Goal: Task Accomplishment & Management: Manage account settings

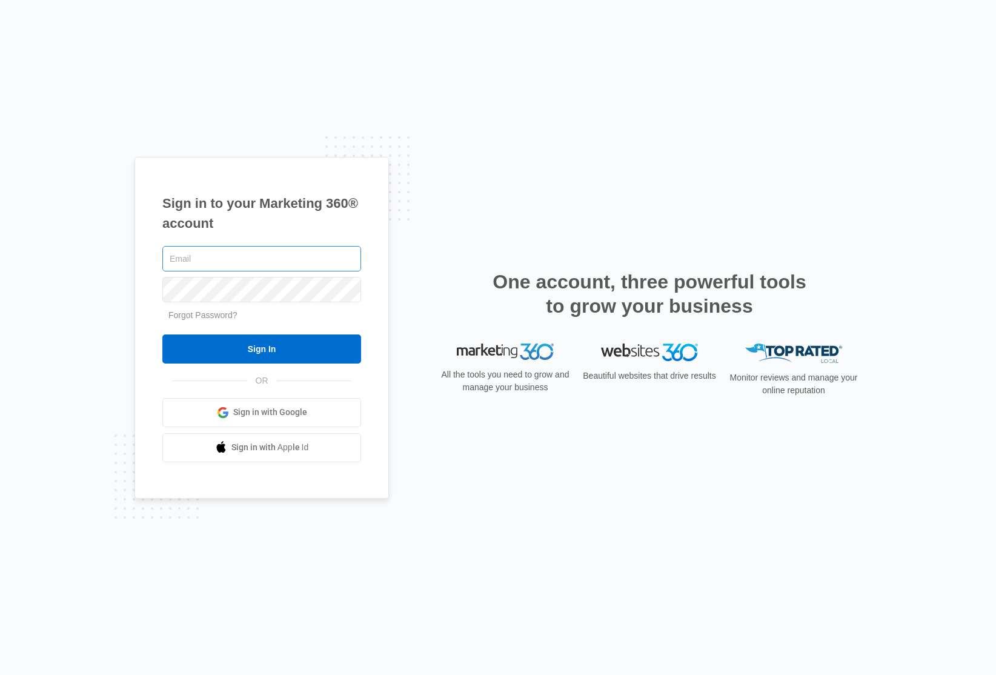
type input "[EMAIL_ADDRESS][DOMAIN_NAME]"
click at [336, 179] on div "Sign in to your Marketing 360® account Solarcitycarts@gmail.com Forgot Password…" at bounding box center [262, 328] width 255 height 342
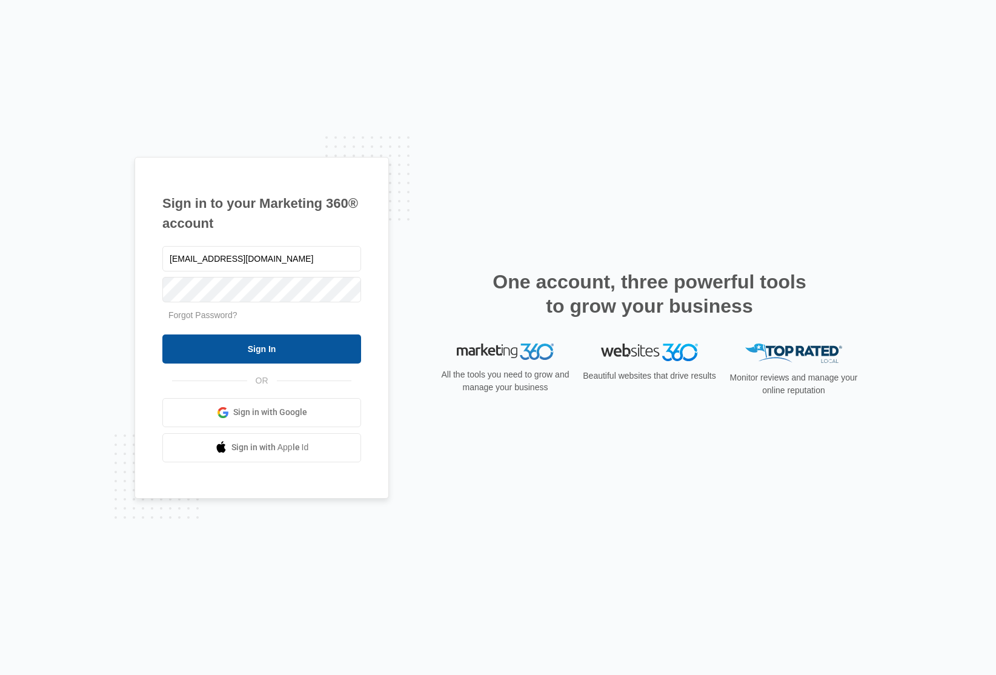
click at [292, 341] on input "Sign In" at bounding box center [261, 349] width 199 height 29
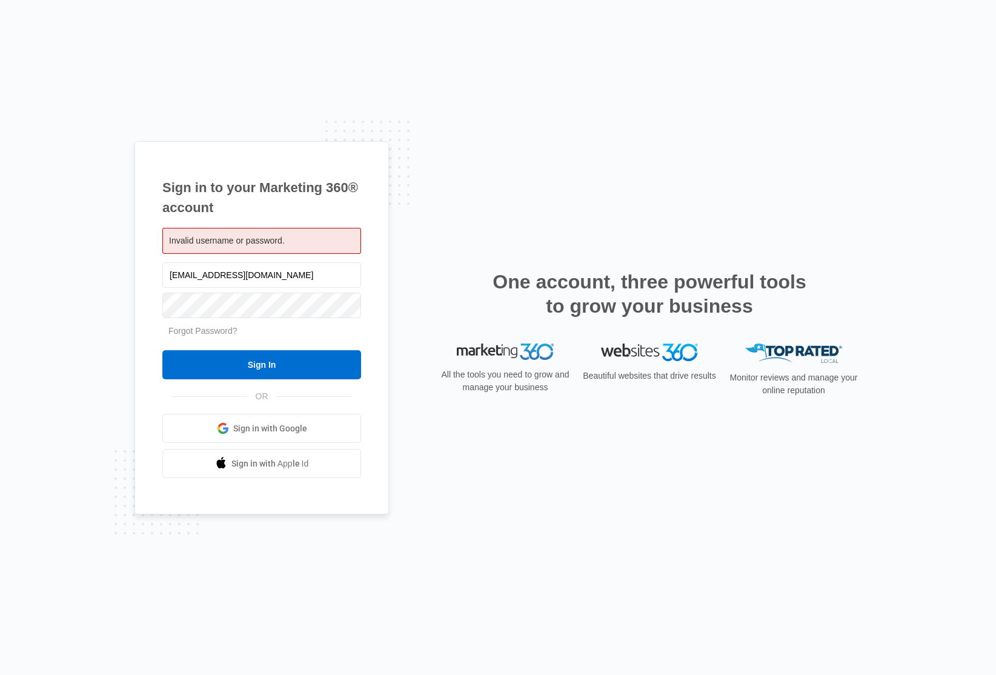
click at [217, 321] on form "[EMAIL_ADDRESS][DOMAIN_NAME] Forgot Password? Sign In" at bounding box center [261, 320] width 199 height 120
click at [78, 302] on div "Sign in to your Marketing 360® account Invalid username or password. [EMAIL_ADD…" at bounding box center [498, 337] width 996 height 675
click at [127, 307] on div "Sign in to your Marketing 360® account Invalid username or password. [EMAIL_ADD…" at bounding box center [498, 337] width 996 height 675
click at [162, 350] on input "Sign In" at bounding box center [261, 364] width 199 height 29
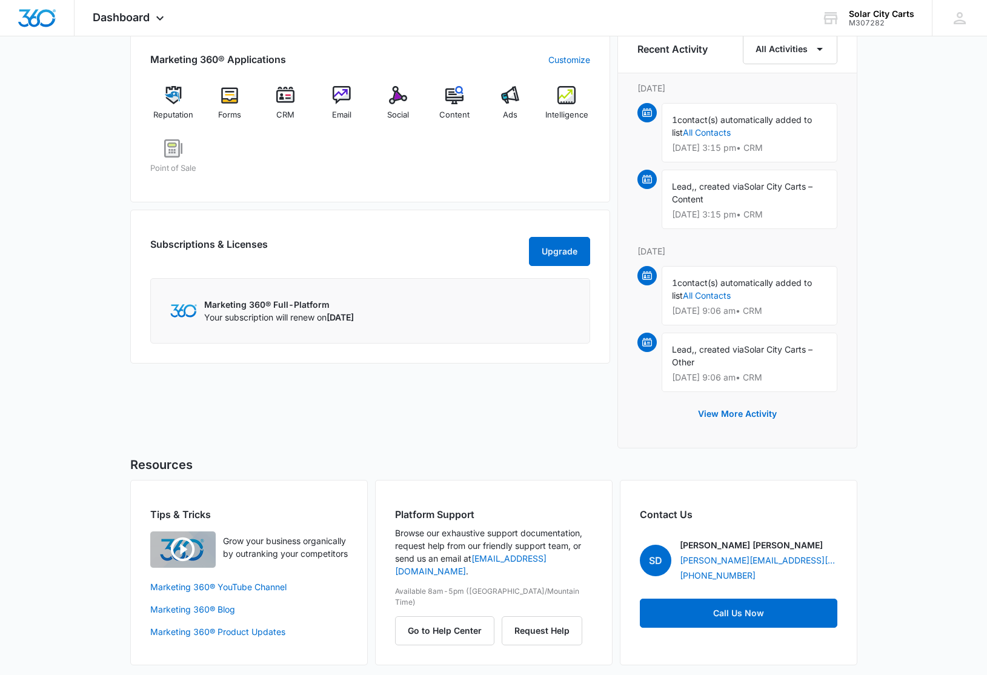
scroll to position [567, 0]
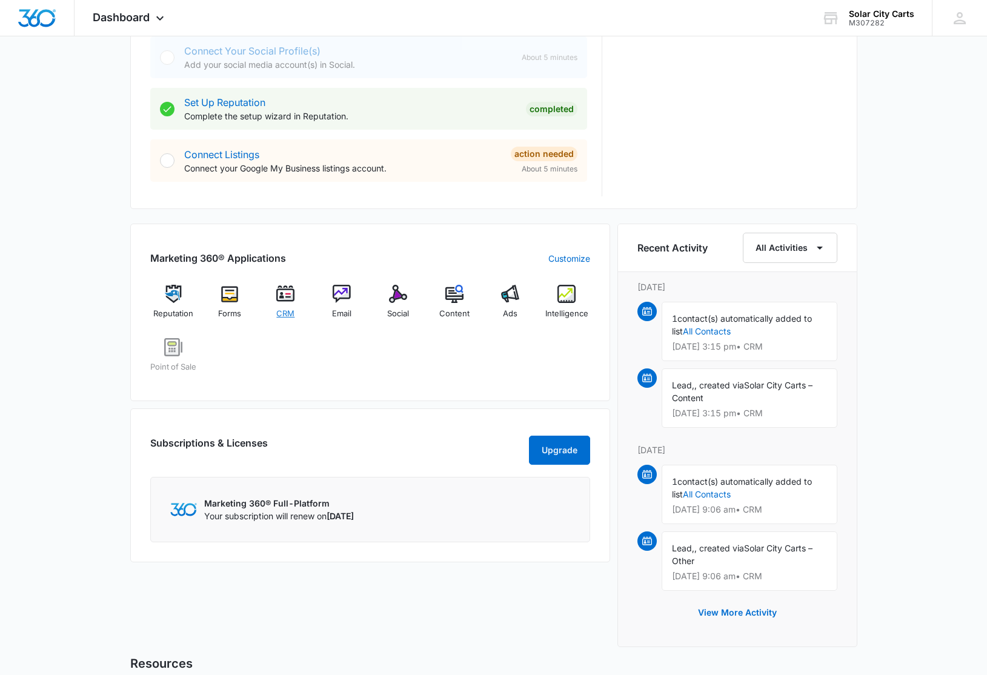
click at [285, 290] on img at bounding box center [285, 294] width 18 height 18
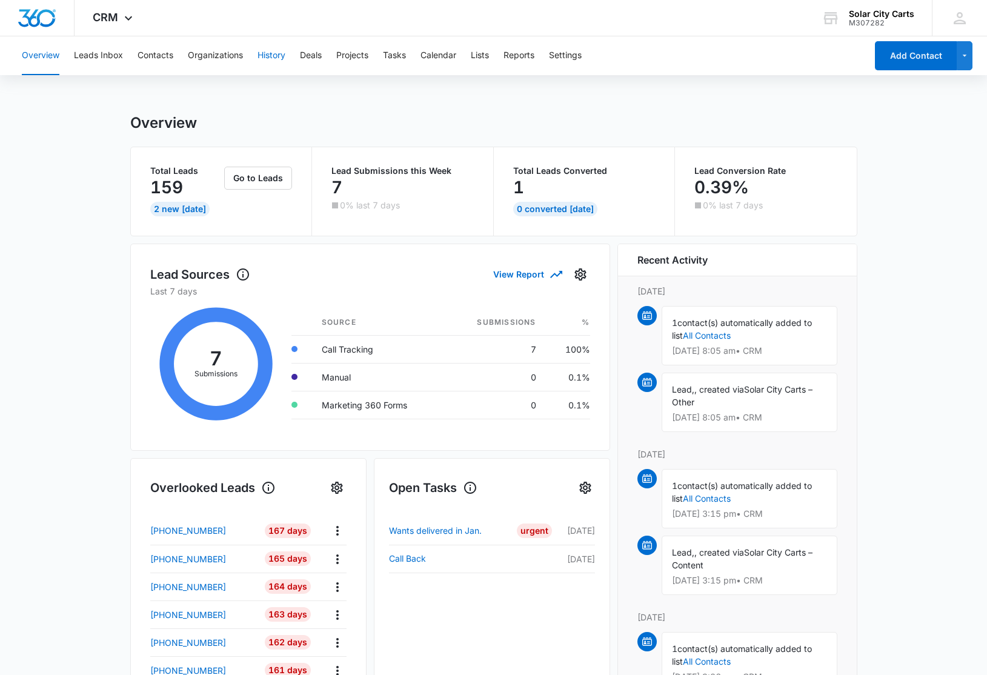
click at [274, 52] on button "History" at bounding box center [272, 55] width 28 height 39
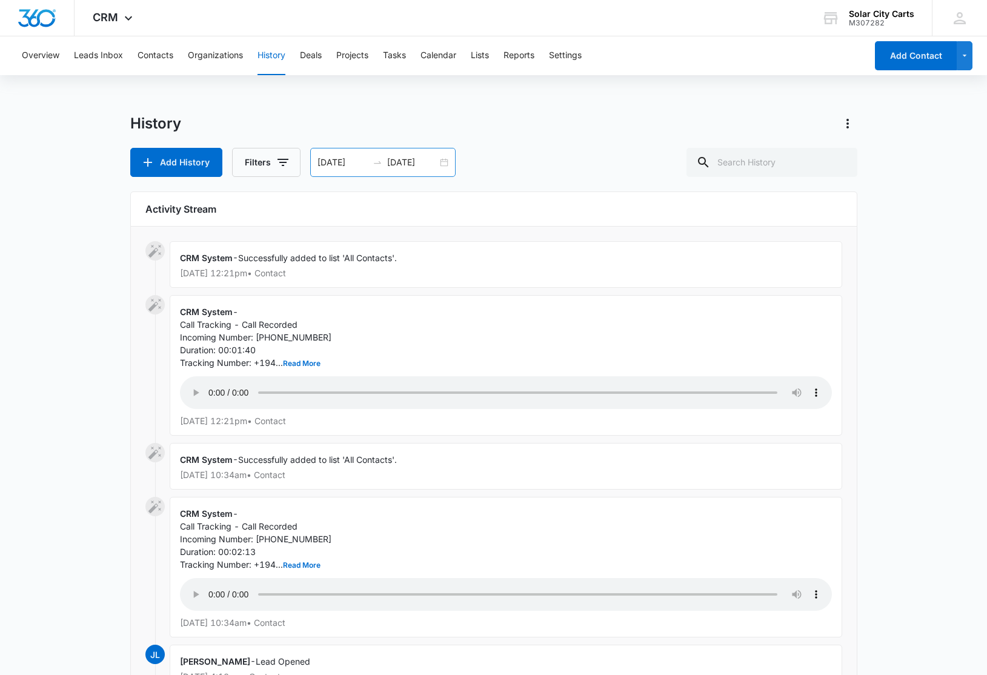
click at [444, 172] on div "08/01/2025 08/30/2025" at bounding box center [382, 162] width 145 height 29
click at [441, 166] on div "08/01/2025 08/30/2025" at bounding box center [382, 162] width 145 height 29
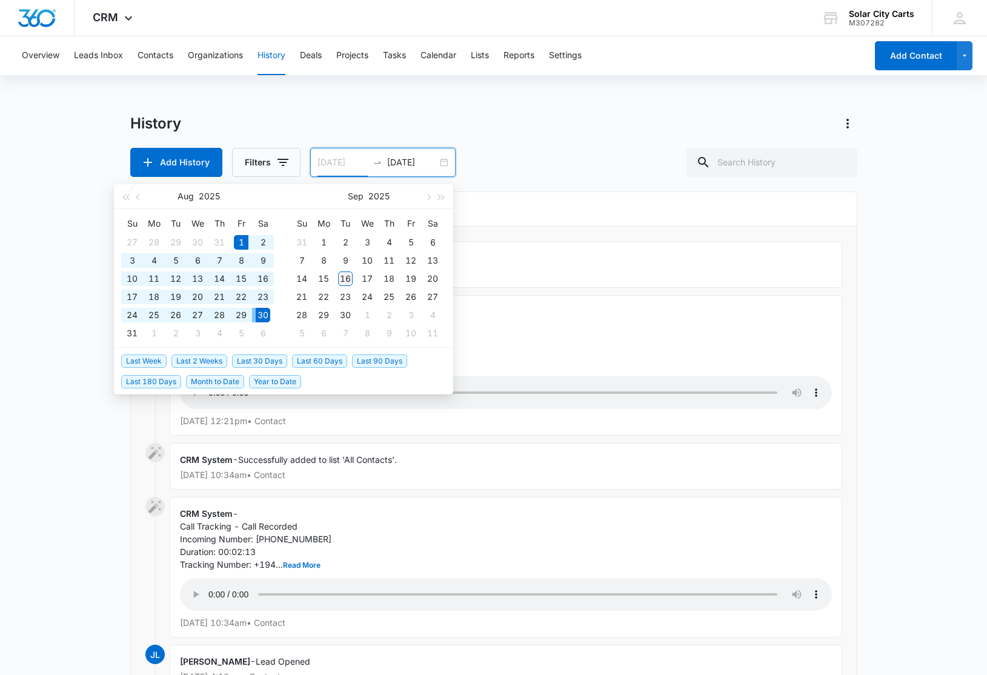
type input "09/16/2025"
click at [341, 280] on div "16" at bounding box center [345, 279] width 15 height 15
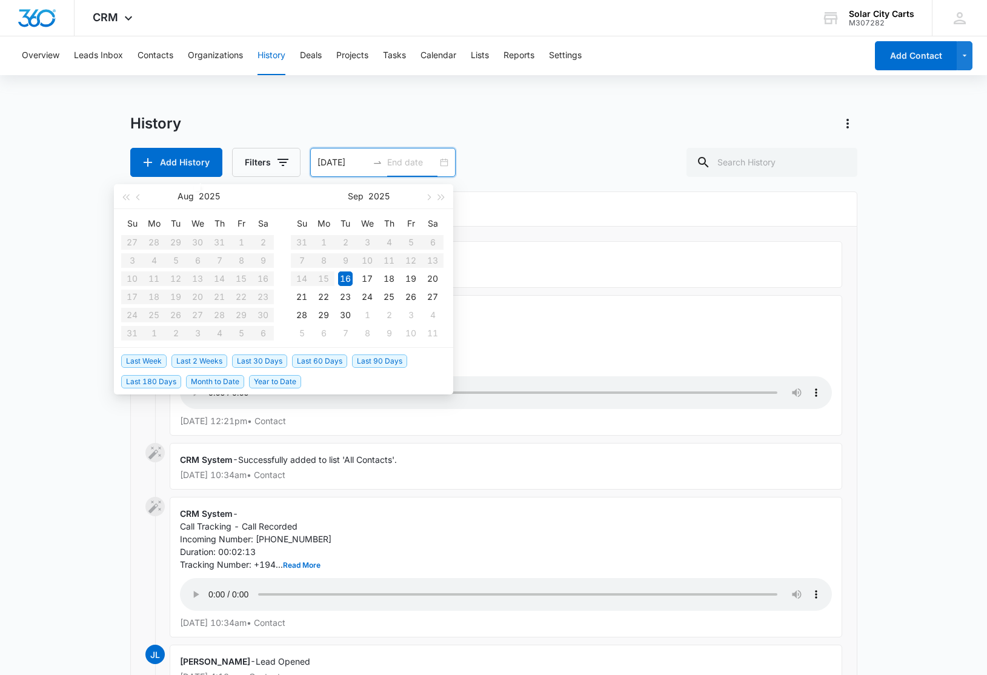
type input "08/01/2025"
type input "08/30/2025"
click at [586, 150] on div "Add History Filters 08/01/2025 08/30/2025 Aug 2025 Su Mo Tu We Th Fr Sa 27 28 2…" at bounding box center [493, 162] width 727 height 29
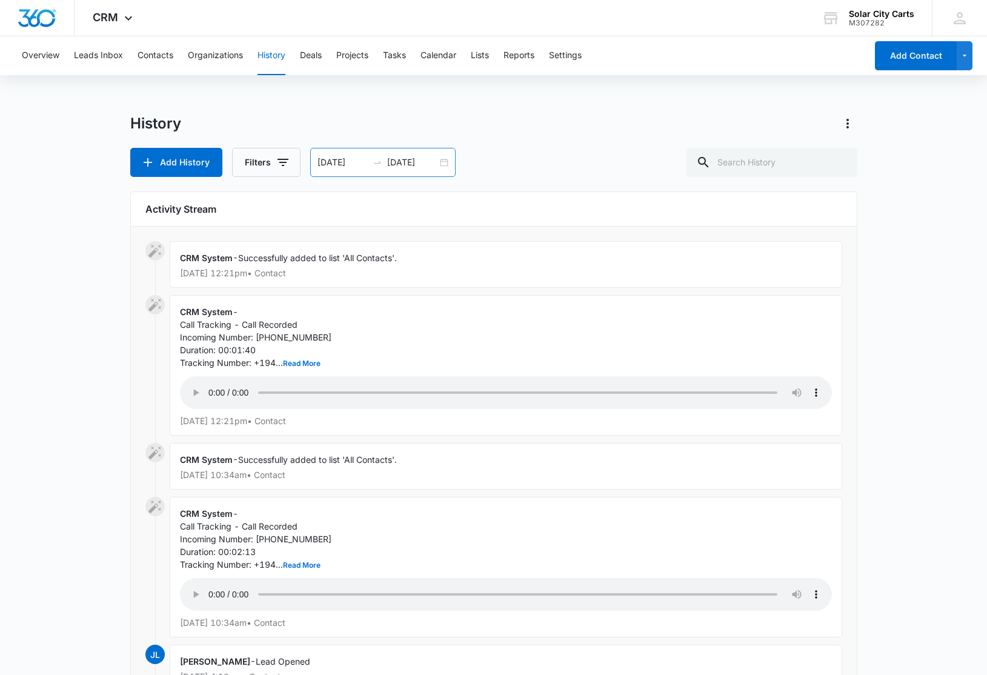
click at [438, 156] on div "08/01/2025 08/30/2025" at bounding box center [382, 162] width 145 height 29
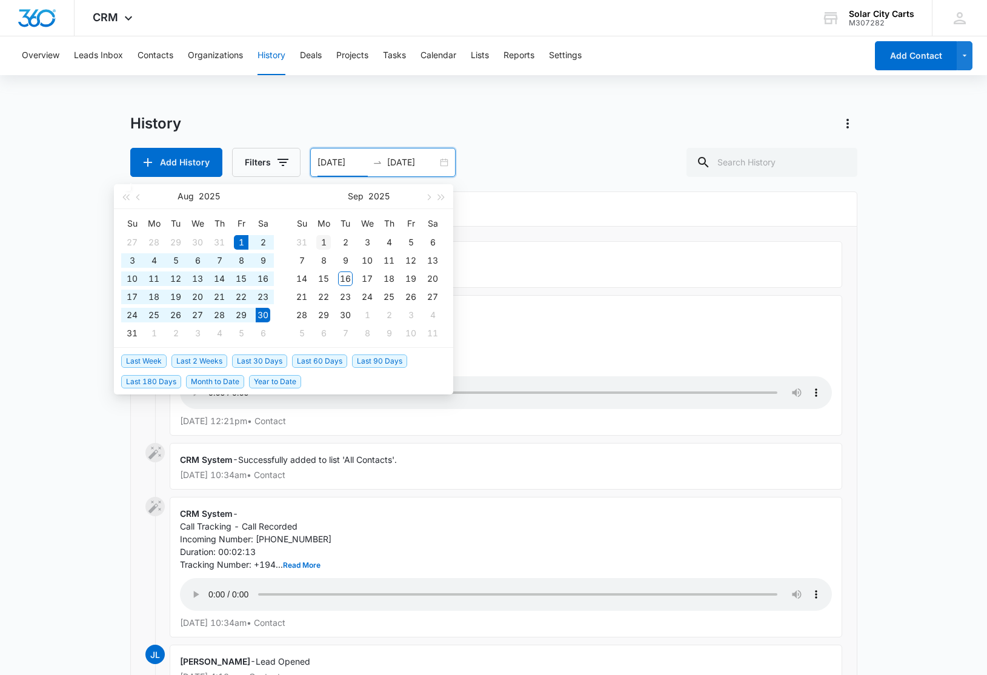
type input "09/01/2025"
click at [330, 239] on div "1" at bounding box center [323, 242] width 15 height 15
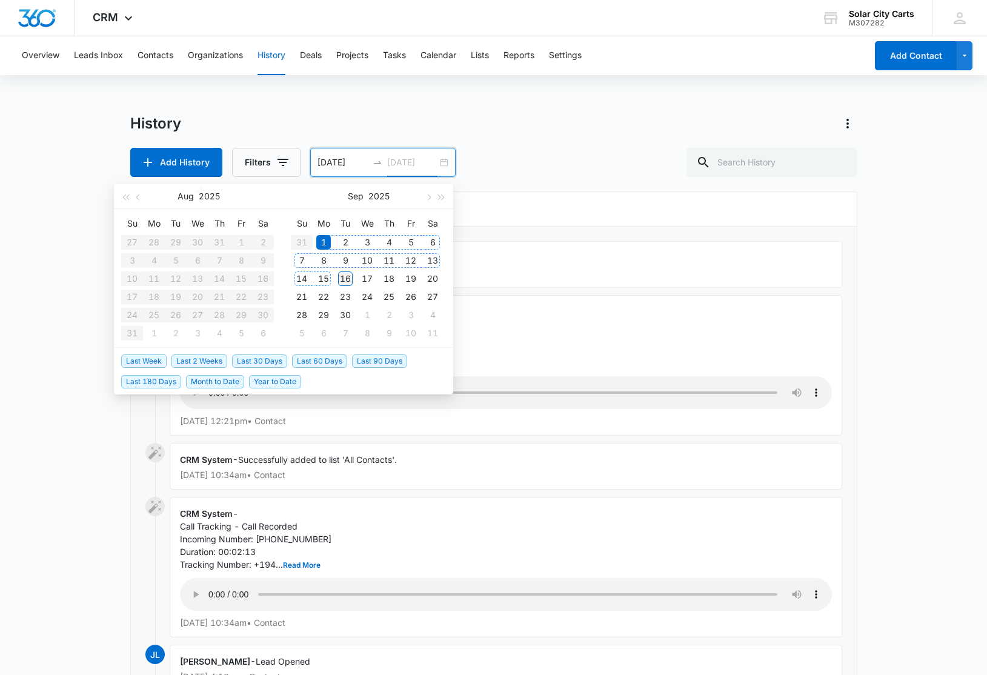
type input "09/16/2025"
click at [344, 276] on div "16" at bounding box center [345, 279] width 15 height 15
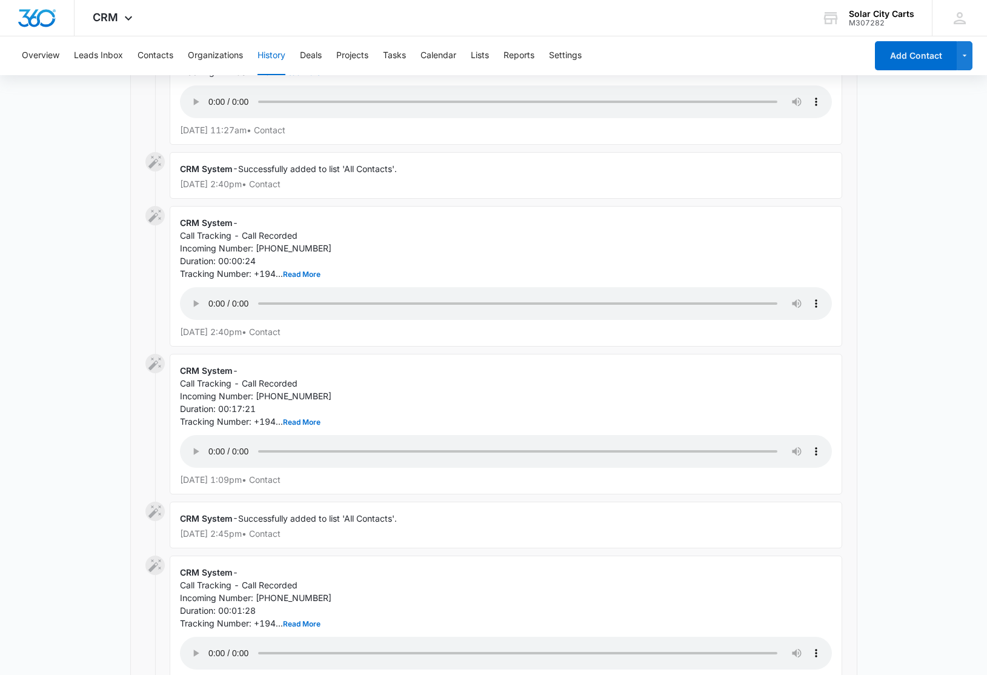
scroll to position [1117, 0]
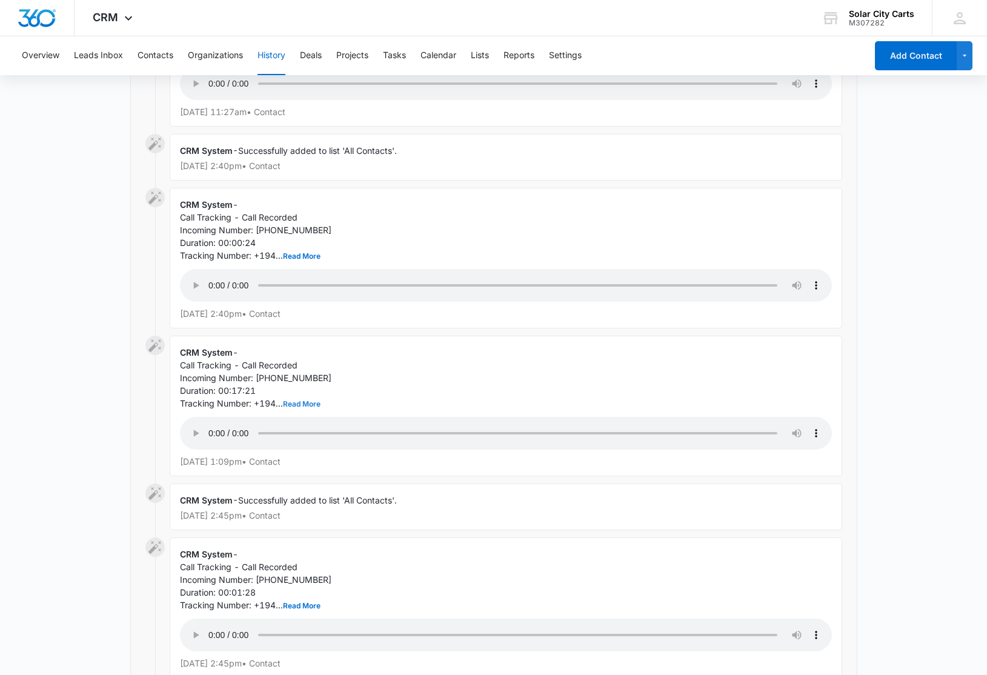
click at [295, 401] on button "Read More" at bounding box center [302, 404] width 38 height 7
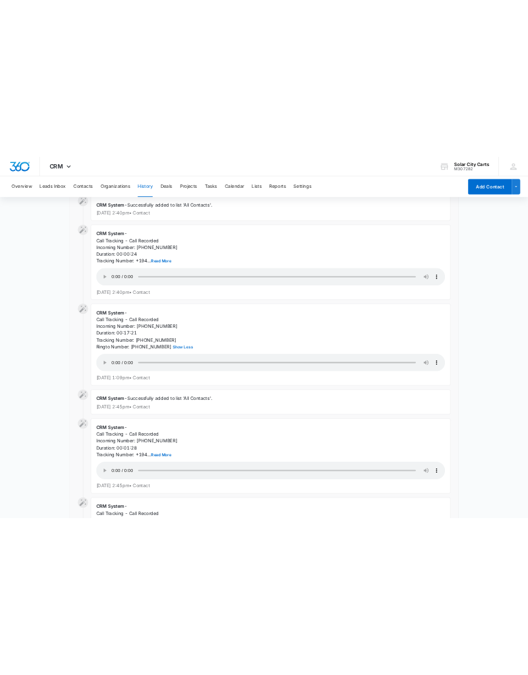
scroll to position [1244, 0]
